Goal: Find specific page/section: Find specific page/section

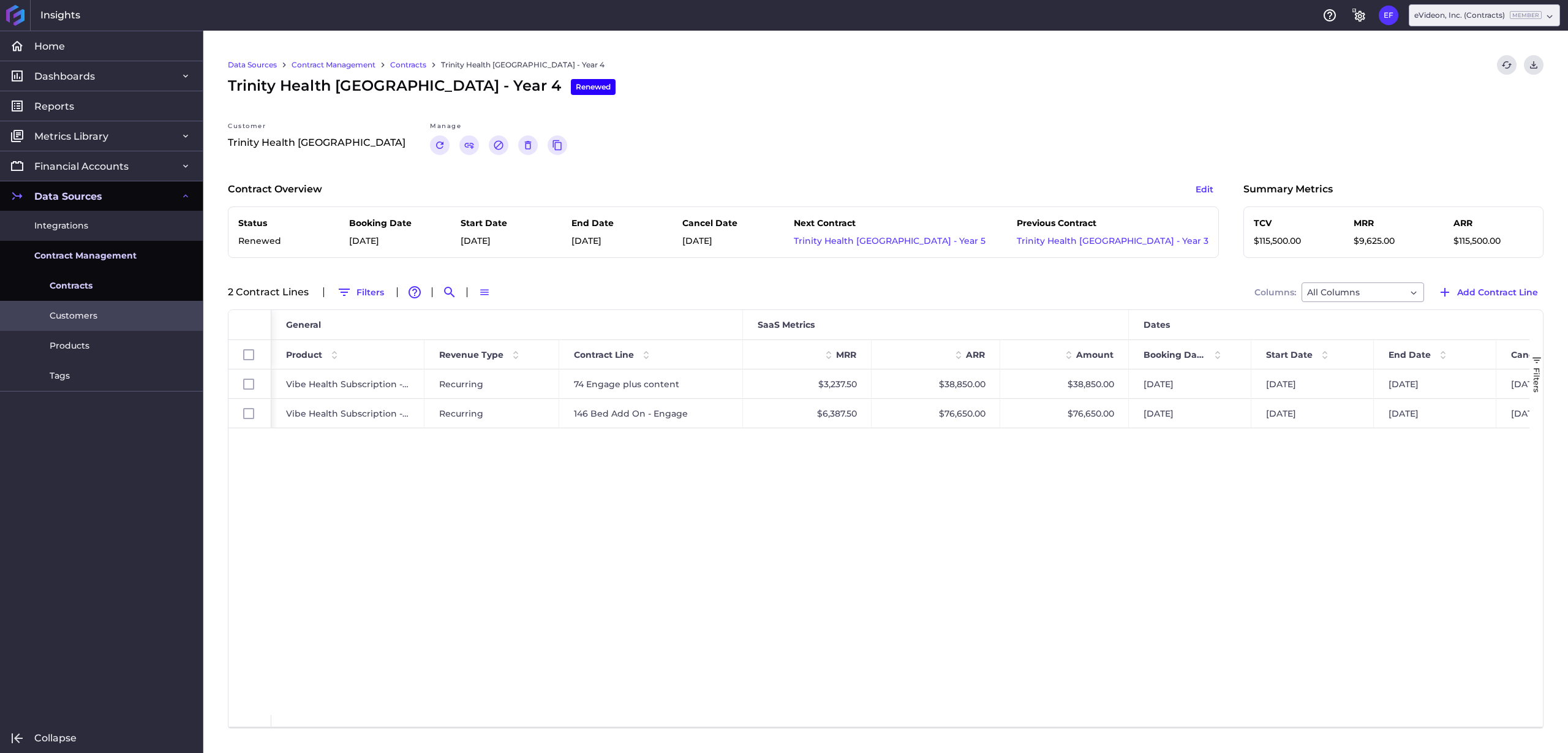
click at [101, 313] on link "Customers" at bounding box center [101, 316] width 203 height 30
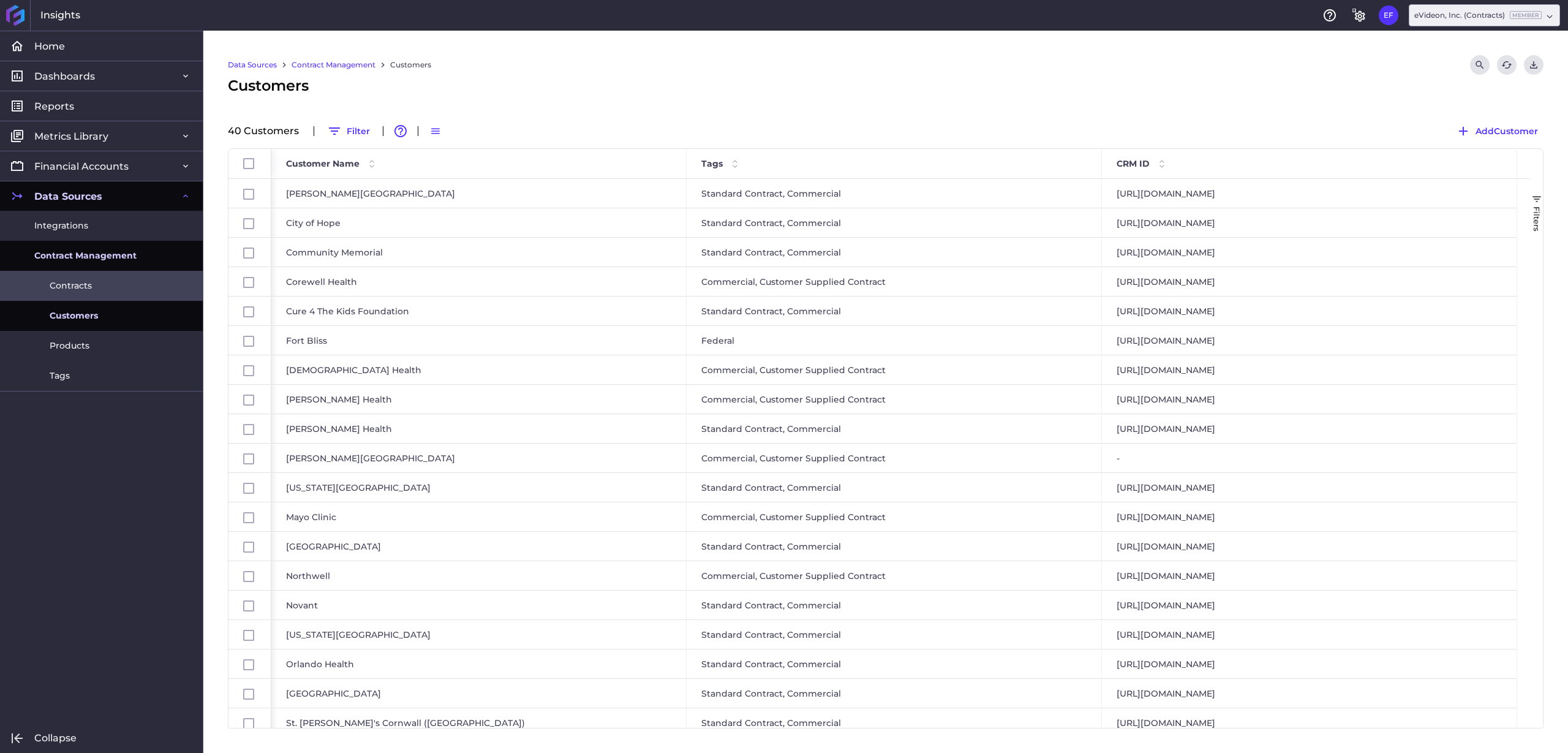
click at [78, 281] on span "Contracts" at bounding box center [71, 286] width 42 height 13
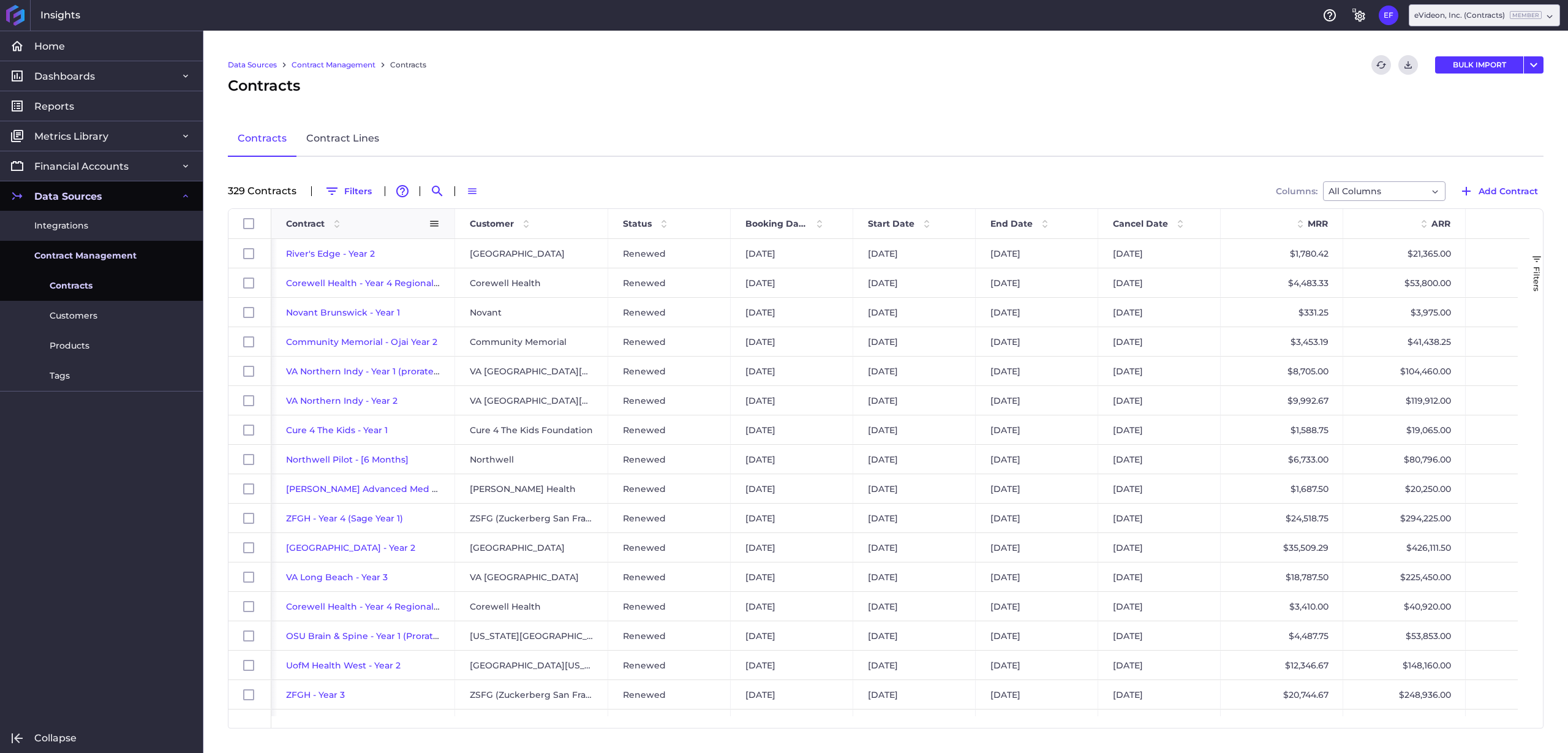
click at [340, 229] on span at bounding box center [337, 223] width 15 height 15
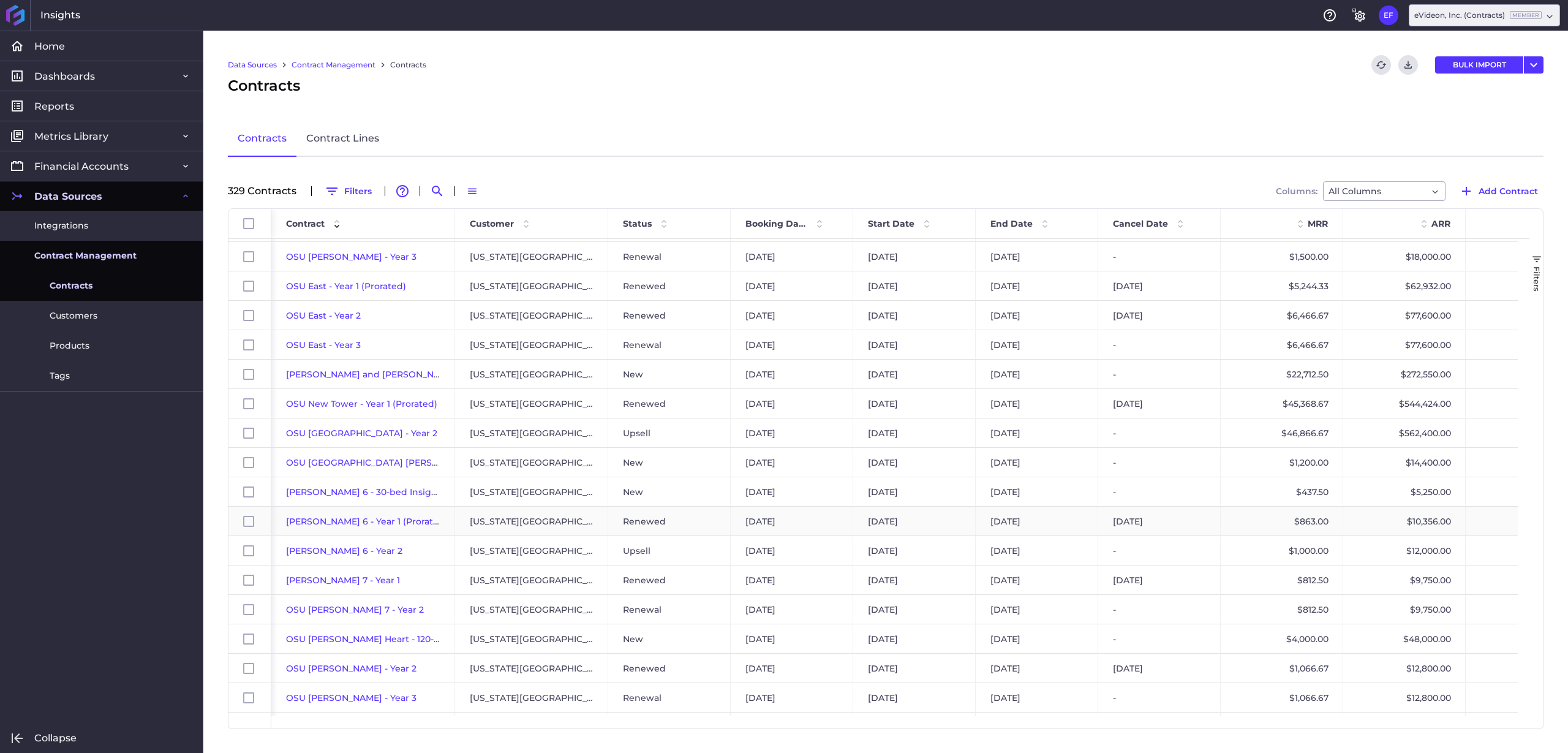
scroll to position [6052, 0]
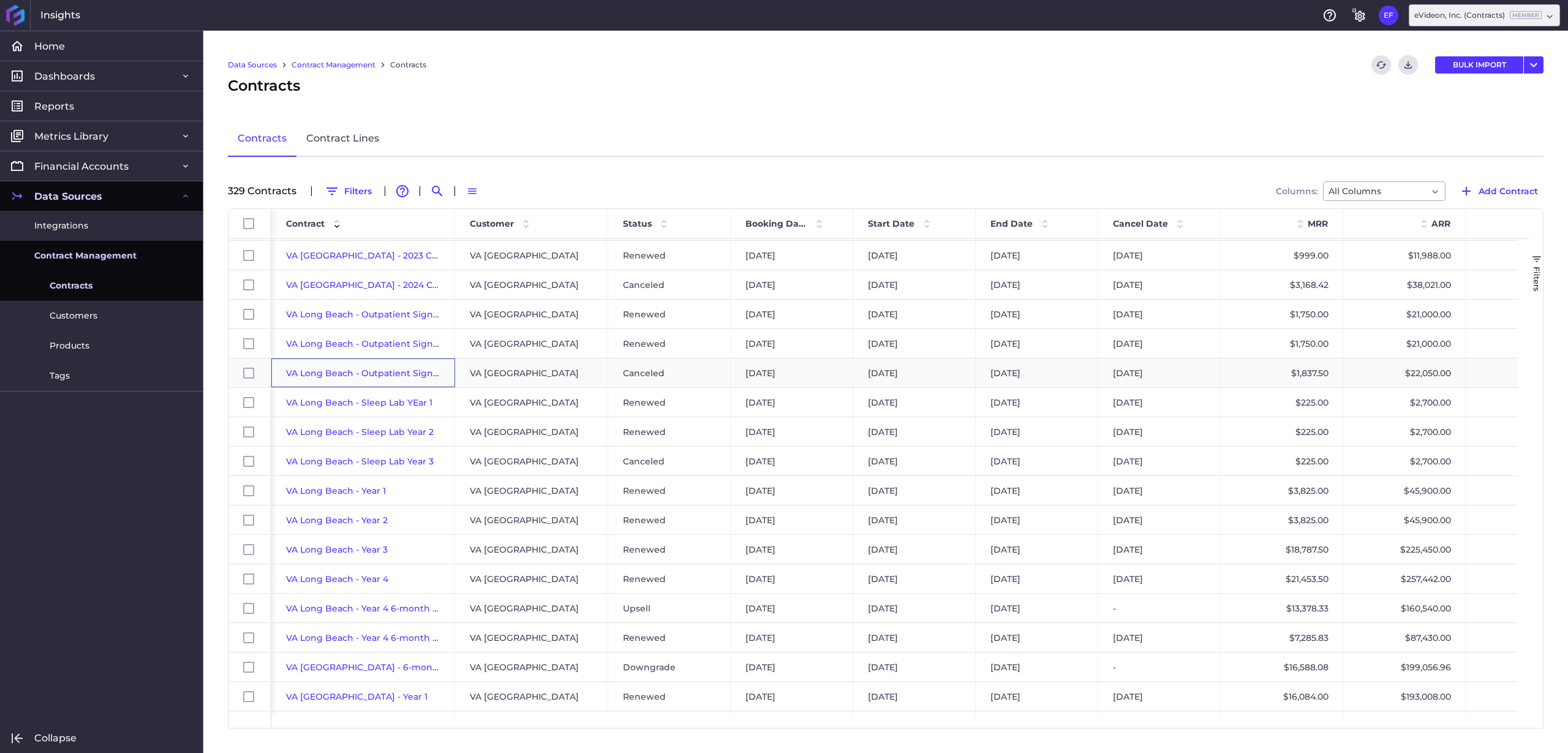
click at [330, 374] on span "VA Long Beach - Outpatient Signage Year 3" at bounding box center [382, 373] width 192 height 11
